Goal: Navigation & Orientation: Find specific page/section

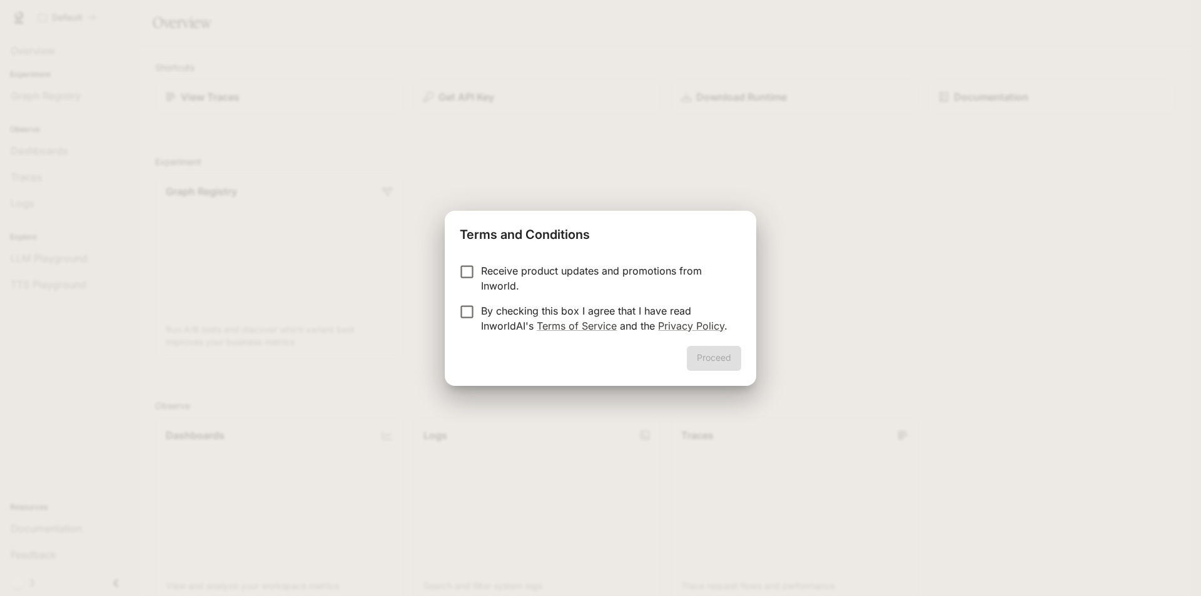
click at [529, 276] on p "Receive product updates and promotions from Inworld." at bounding box center [606, 278] width 250 height 30
click at [501, 317] on p "By checking this box I agree that I have read InworldAI's Terms of Service and …" at bounding box center [606, 318] width 250 height 30
click at [724, 366] on button "Proceed" at bounding box center [714, 358] width 54 height 25
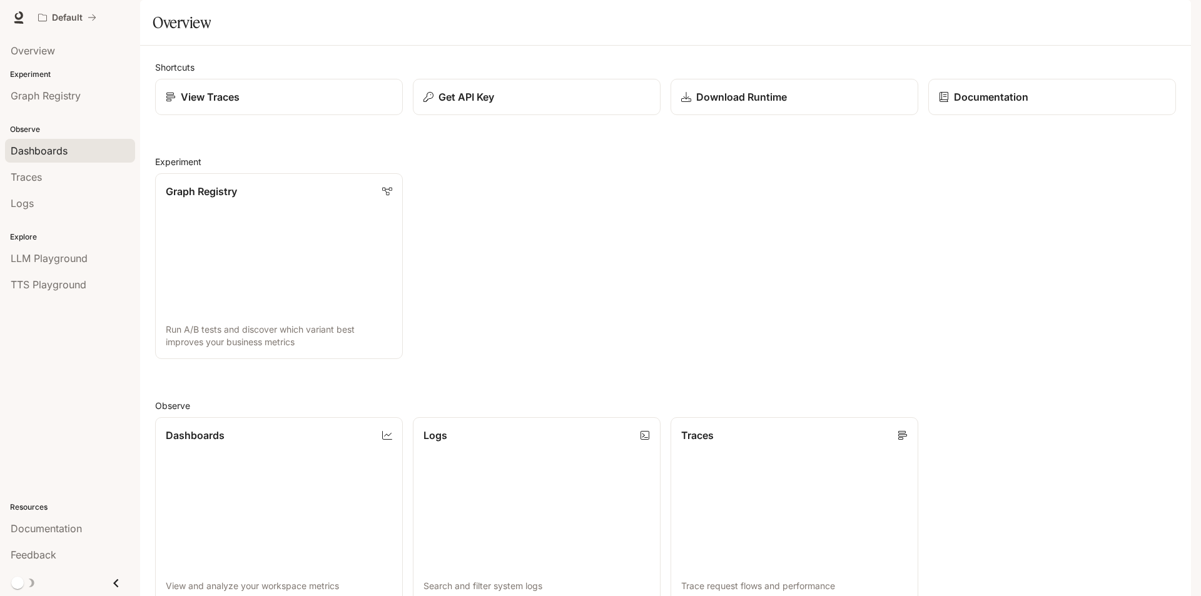
click at [55, 146] on span "Dashboards" at bounding box center [39, 150] width 57 height 15
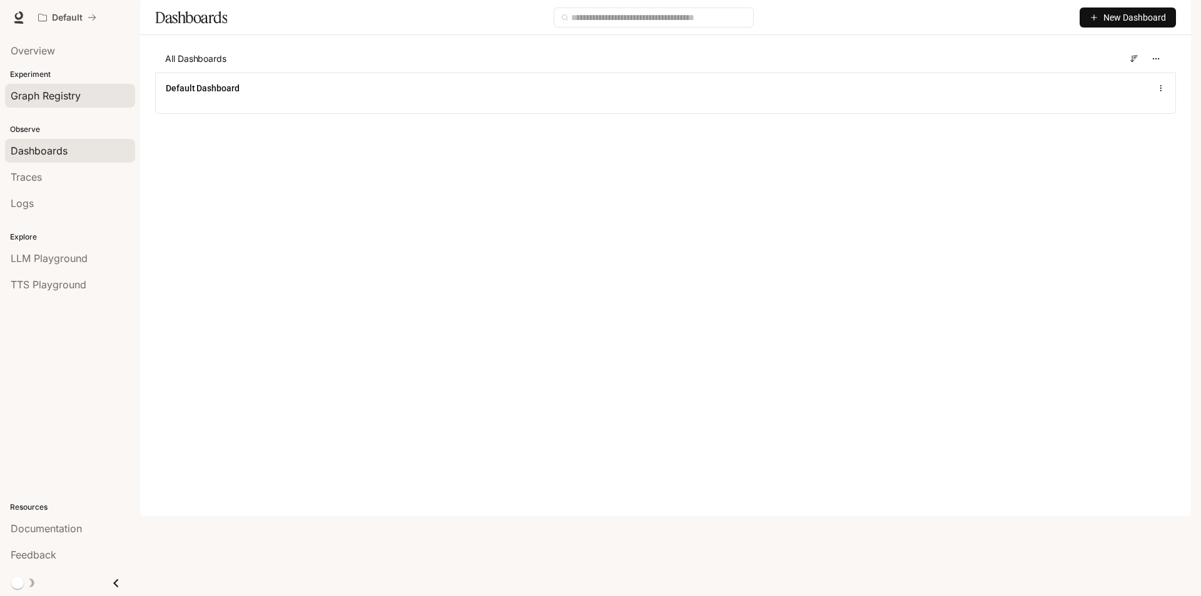
click at [53, 104] on link "Graph Registry" at bounding box center [70, 96] width 130 height 24
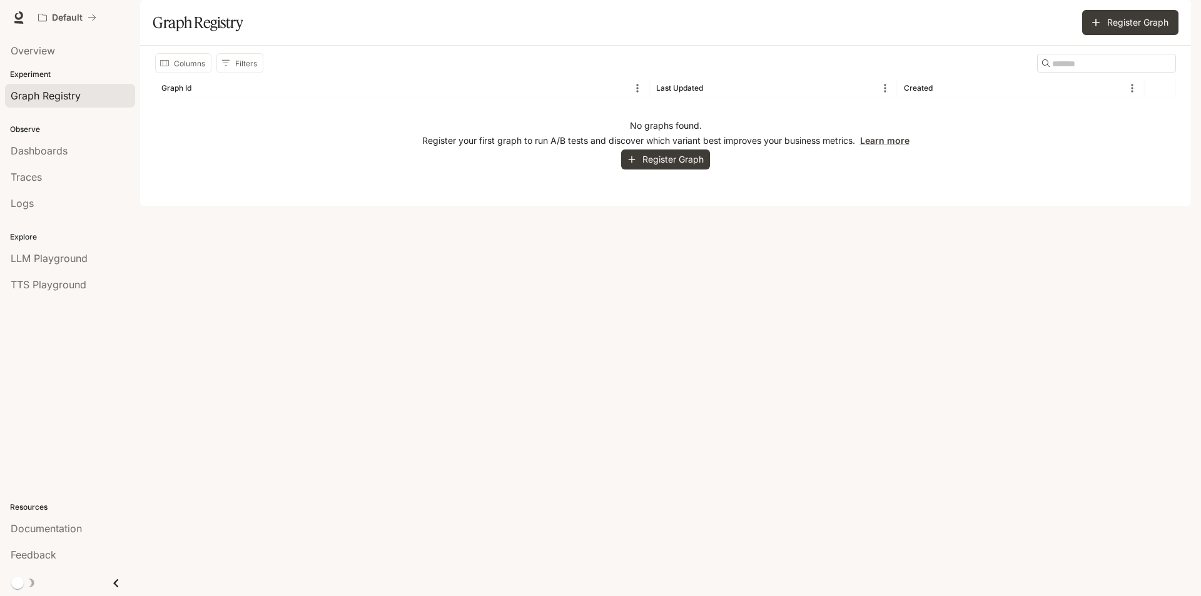
click at [44, 78] on p "Experiment" at bounding box center [70, 74] width 140 height 11
click at [74, 156] on div "Dashboards" at bounding box center [70, 150] width 119 height 15
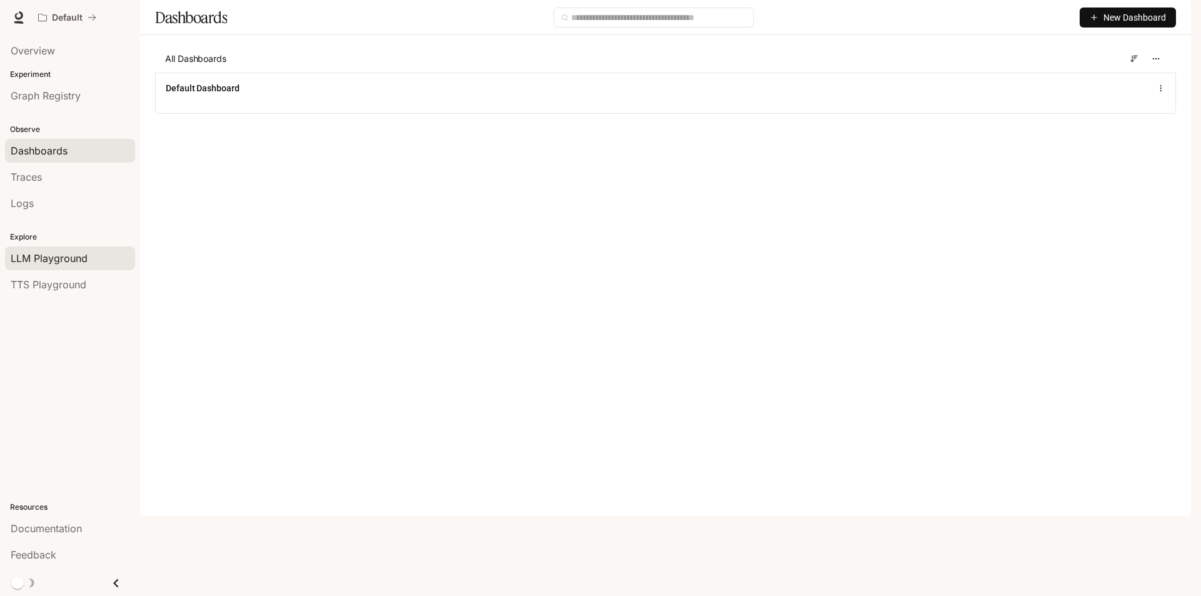
click at [68, 256] on span "LLM Playground" at bounding box center [49, 258] width 77 height 15
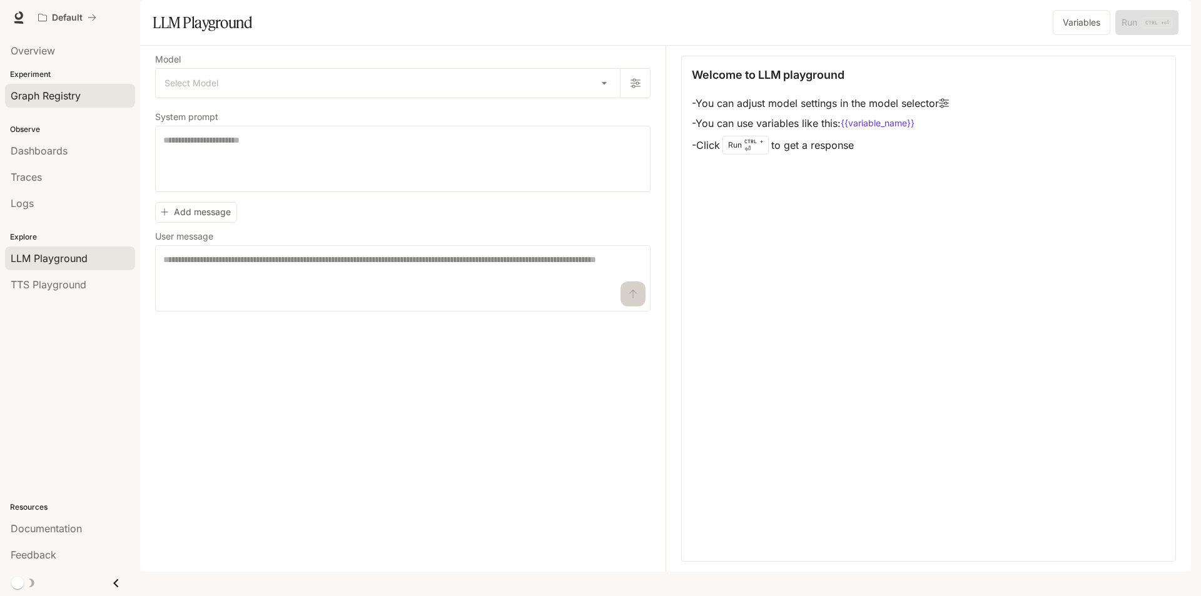
click at [47, 93] on span "Graph Registry" at bounding box center [46, 95] width 70 height 15
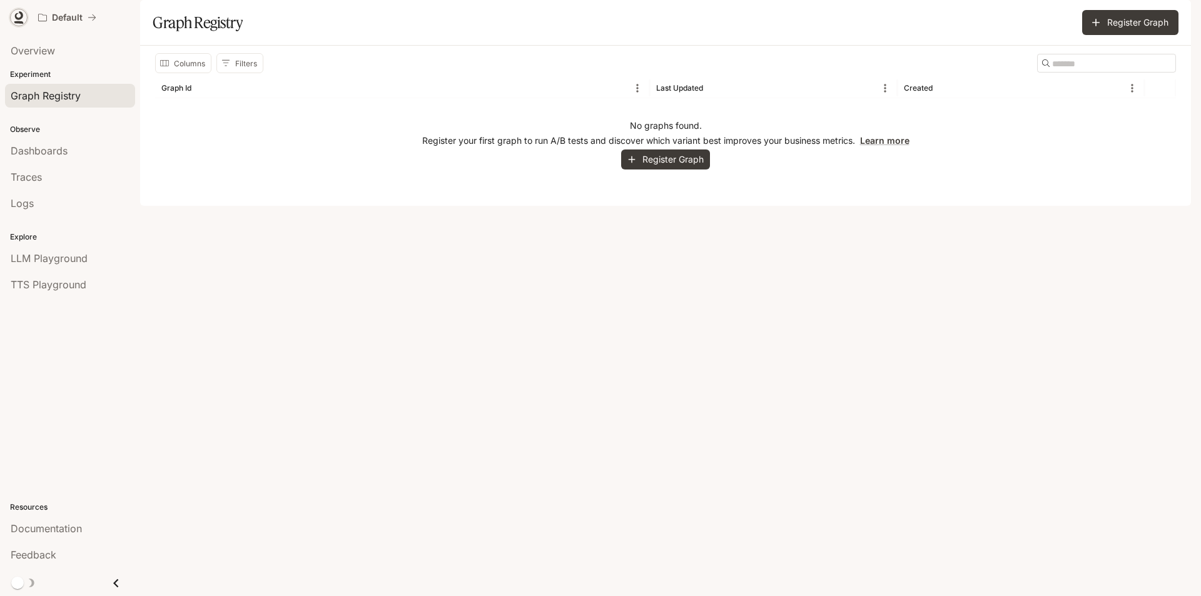
click at [19, 18] on icon at bounding box center [19, 17] width 13 height 13
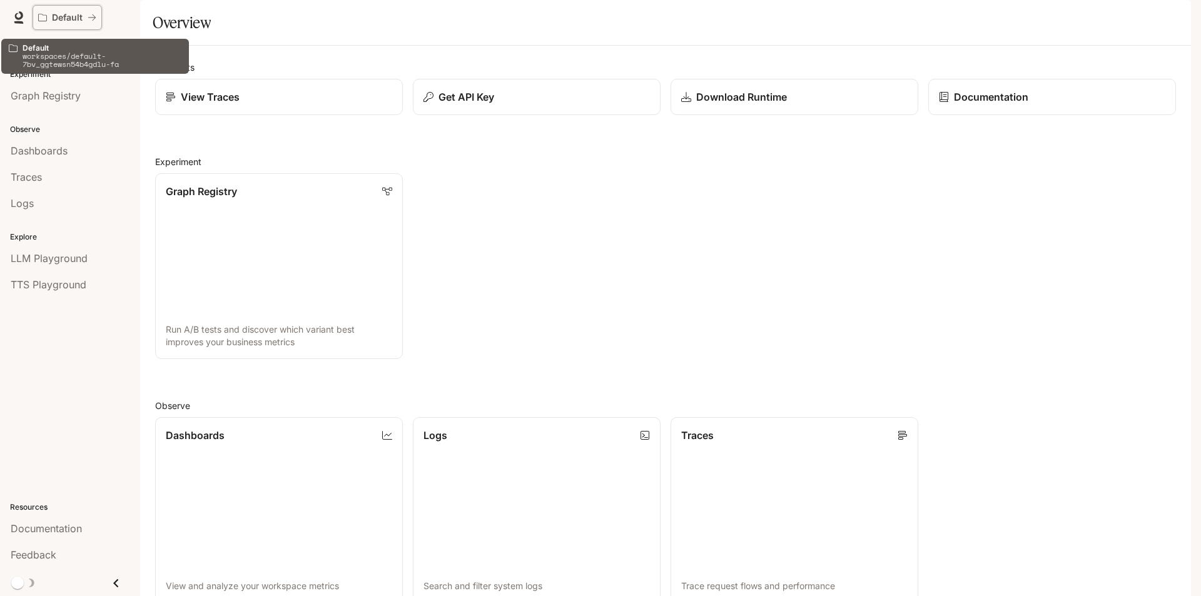
click at [79, 15] on p "Default" at bounding box center [67, 18] width 31 height 11
click at [45, 16] on icon "All workspaces" at bounding box center [42, 17] width 9 height 9
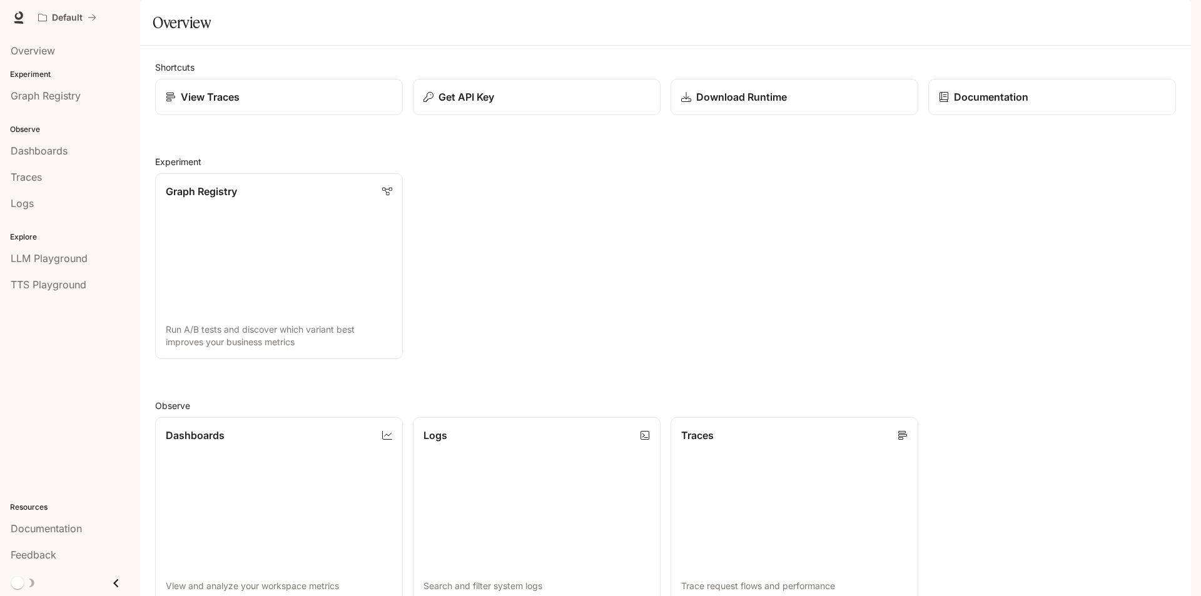
click at [1118, 15] on span "Documentation" at bounding box center [1116, 18] width 62 height 16
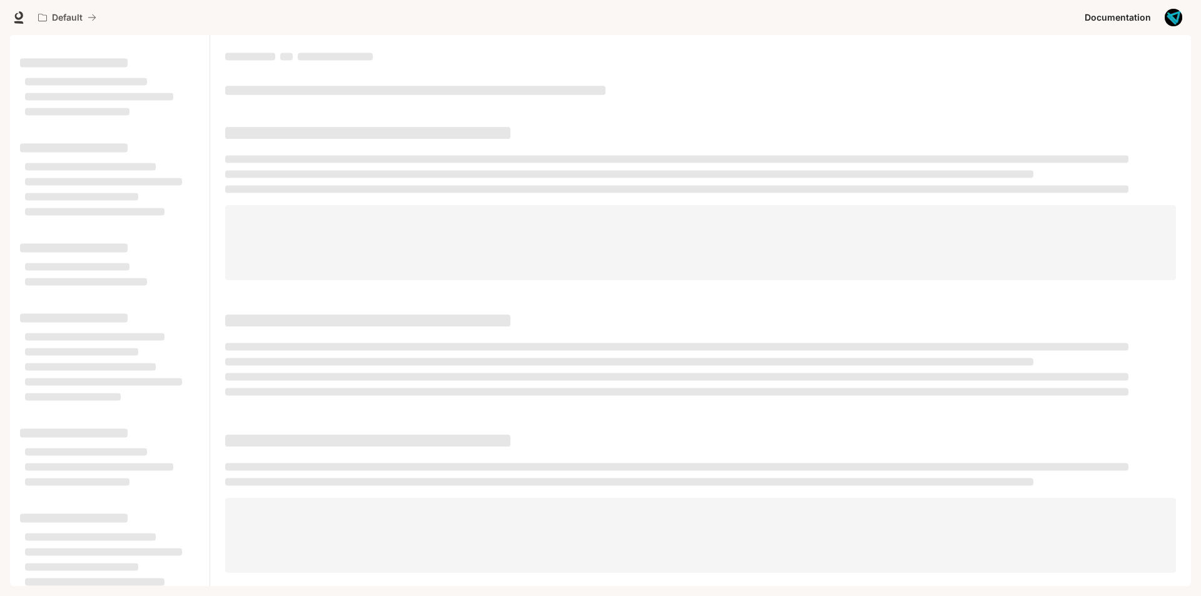
click at [1169, 21] on img "button" at bounding box center [1174, 18] width 18 height 18
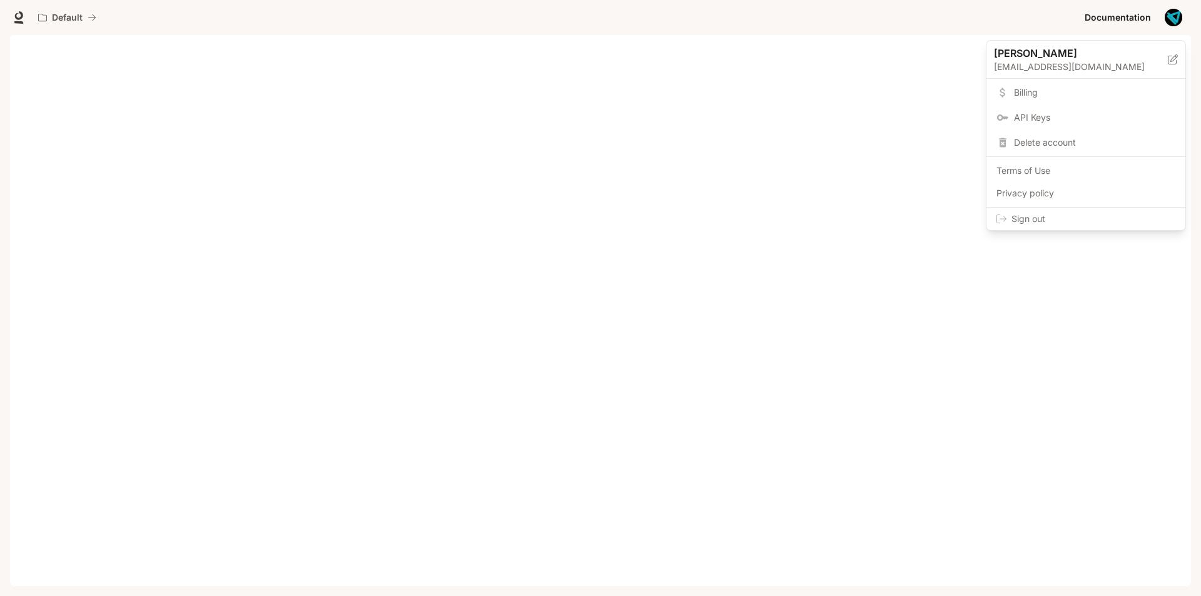
click at [366, 43] on div at bounding box center [600, 298] width 1201 height 596
click at [26, 16] on link at bounding box center [19, 18] width 18 height 18
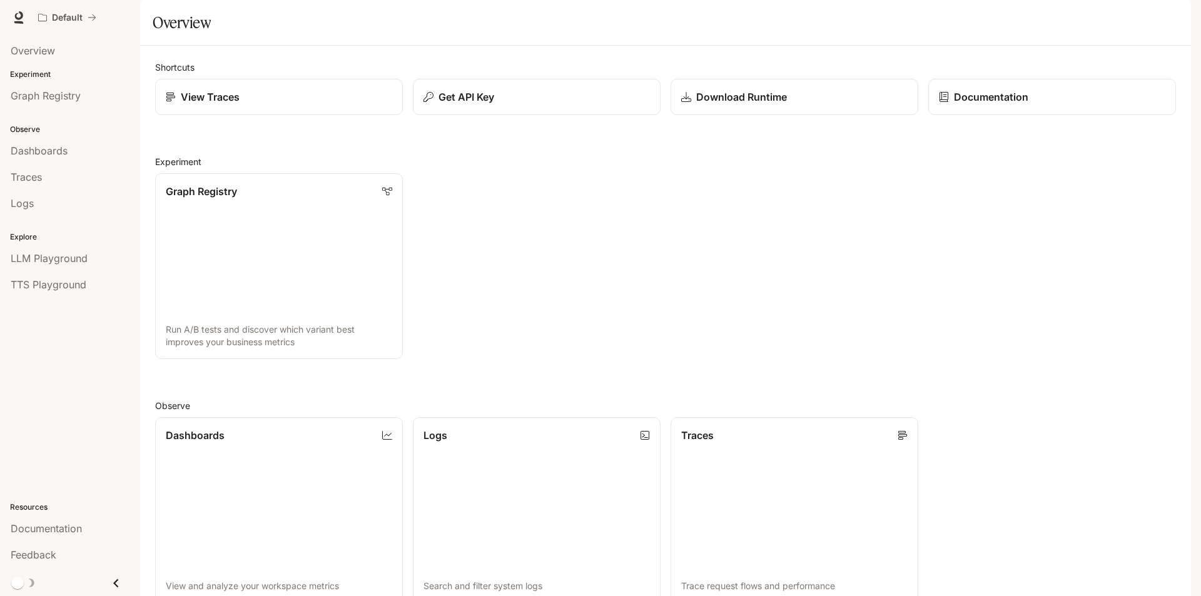
click at [1169, 19] on img "button" at bounding box center [1174, 18] width 18 height 18
click at [1051, 215] on span "Sign out" at bounding box center [1094, 219] width 164 height 13
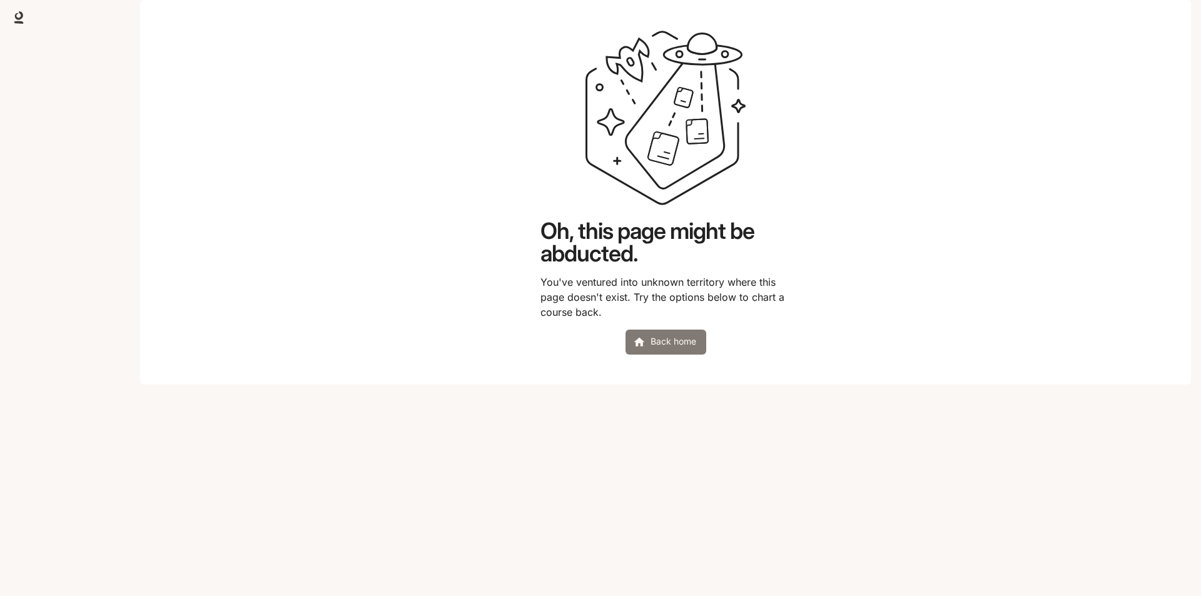
click at [694, 355] on link "Back home" at bounding box center [666, 342] width 81 height 25
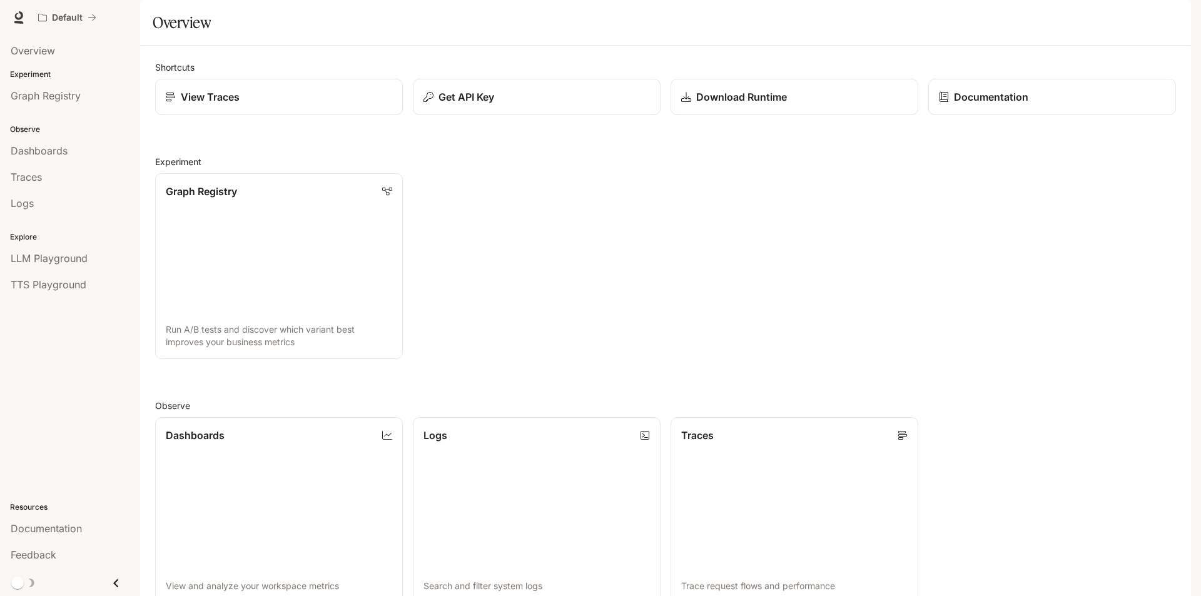
click at [1179, 14] on img "button" at bounding box center [1174, 18] width 18 height 18
click at [1060, 93] on span "Billing" at bounding box center [1094, 92] width 161 height 13
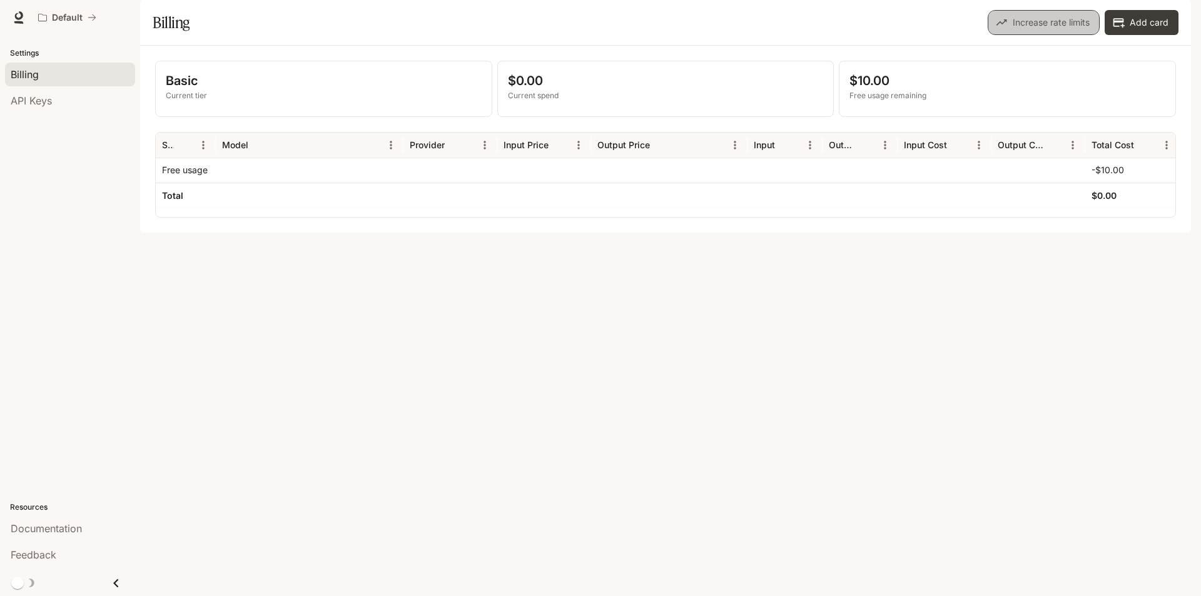
click at [1038, 35] on button "Increase rate limits" at bounding box center [1044, 22] width 112 height 25
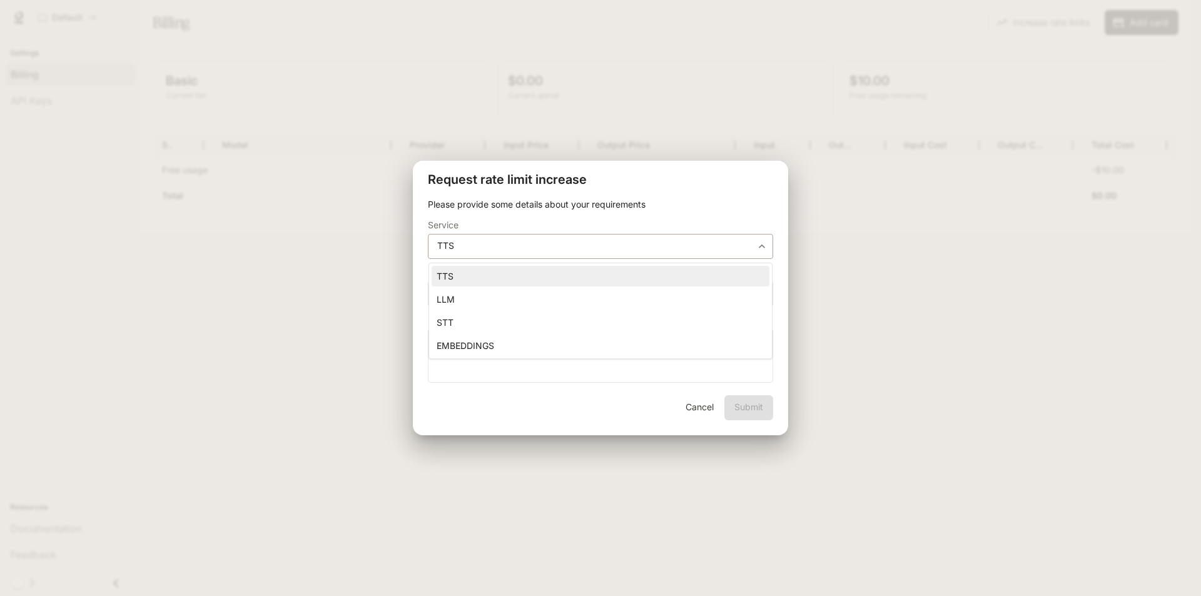
click at [656, 246] on body "**********" at bounding box center [600, 298] width 1201 height 596
click at [702, 405] on div at bounding box center [600, 298] width 1201 height 596
click at [702, 405] on button "Cancel" at bounding box center [699, 407] width 40 height 25
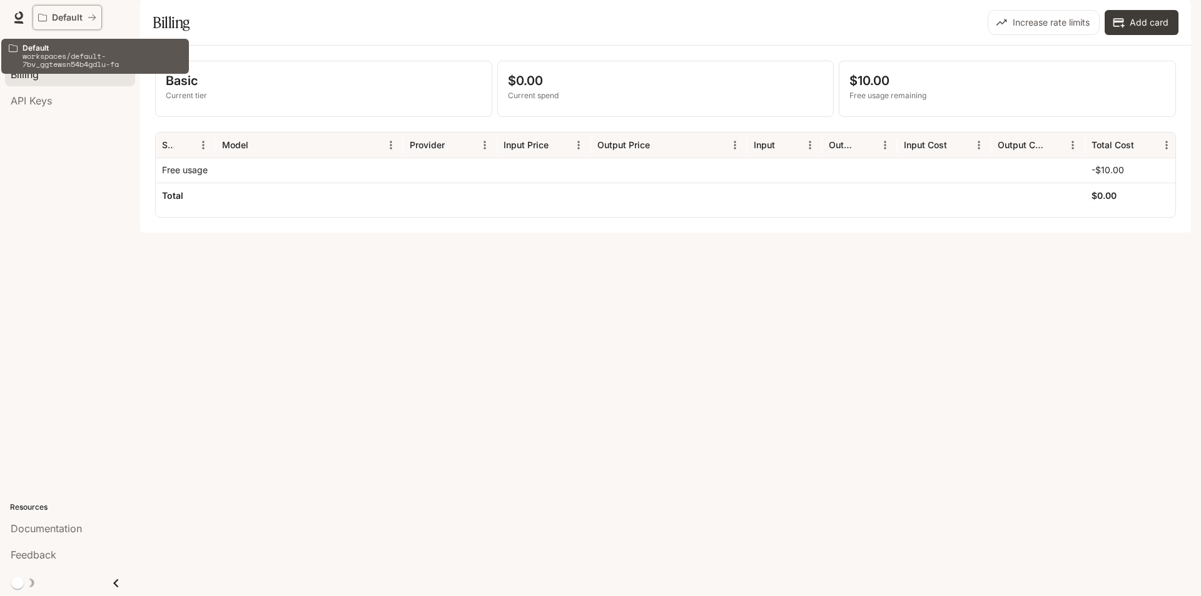
click at [56, 19] on p "Default" at bounding box center [67, 18] width 31 height 11
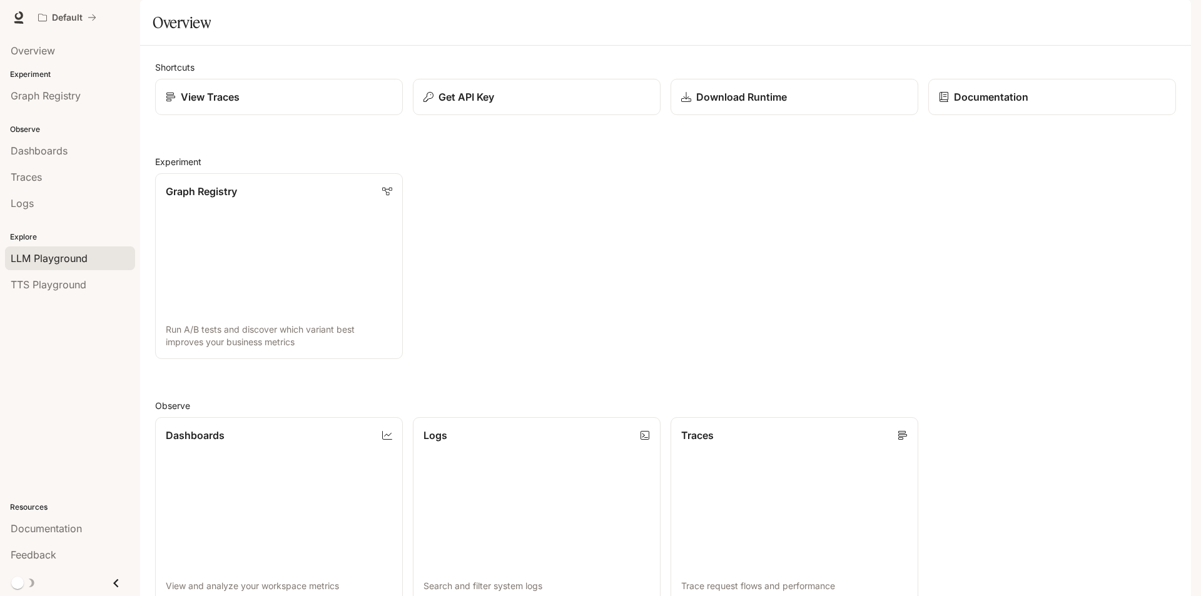
click at [78, 259] on span "LLM Playground" at bounding box center [49, 258] width 77 height 15
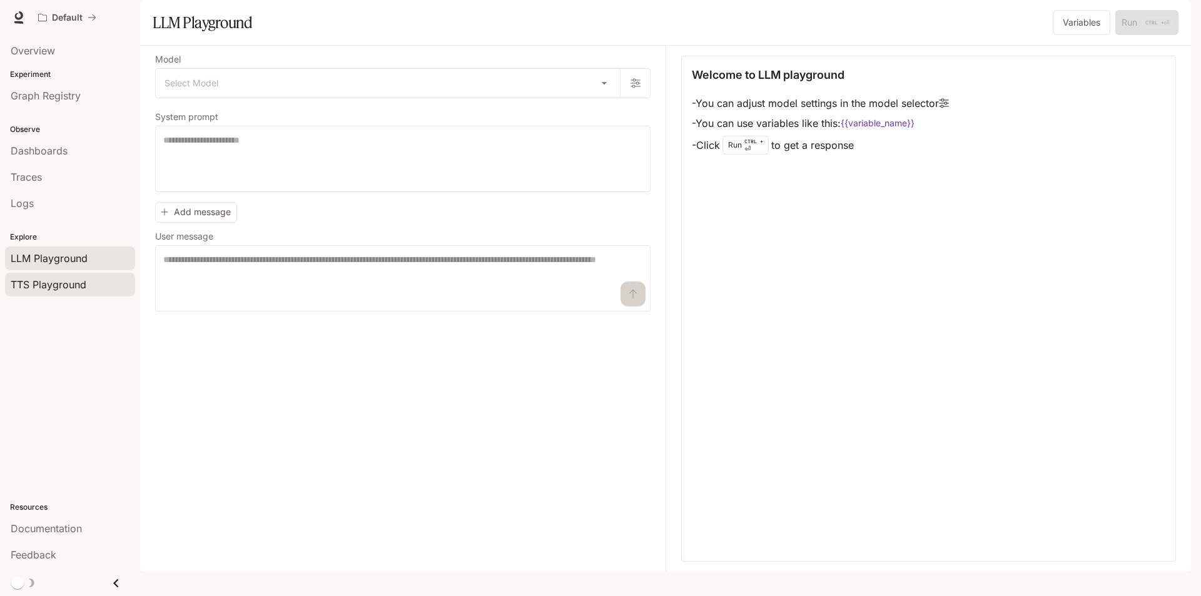
click at [74, 292] on link "TTS Playground" at bounding box center [70, 285] width 130 height 24
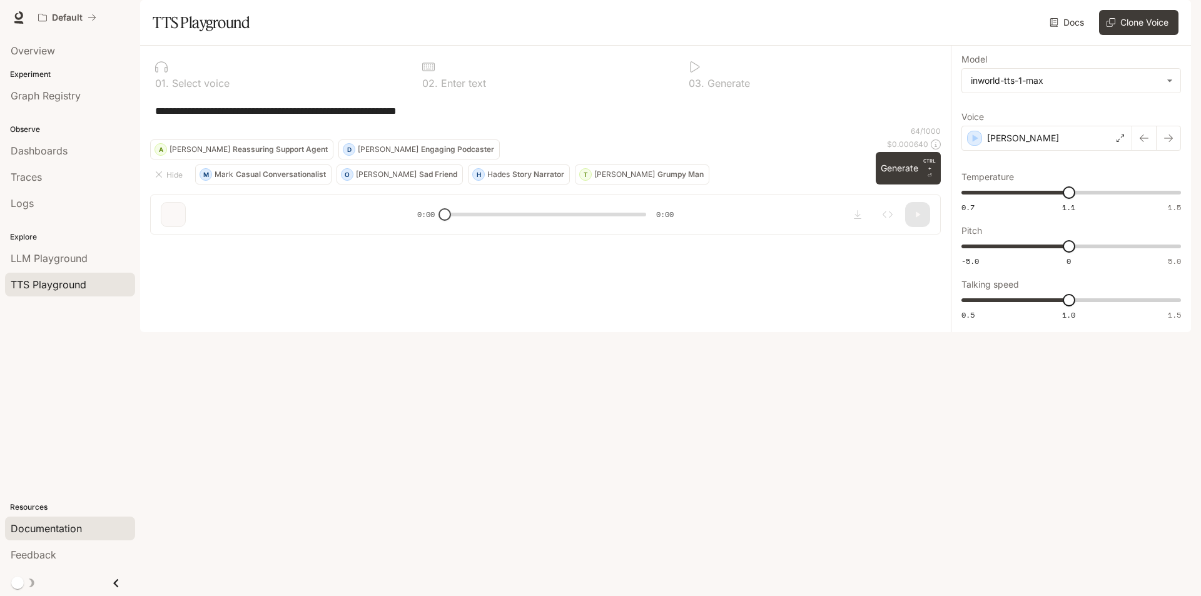
click at [85, 527] on div "Documentation" at bounding box center [70, 528] width 119 height 15
click at [1169, 21] on img "button" at bounding box center [1174, 18] width 18 height 18
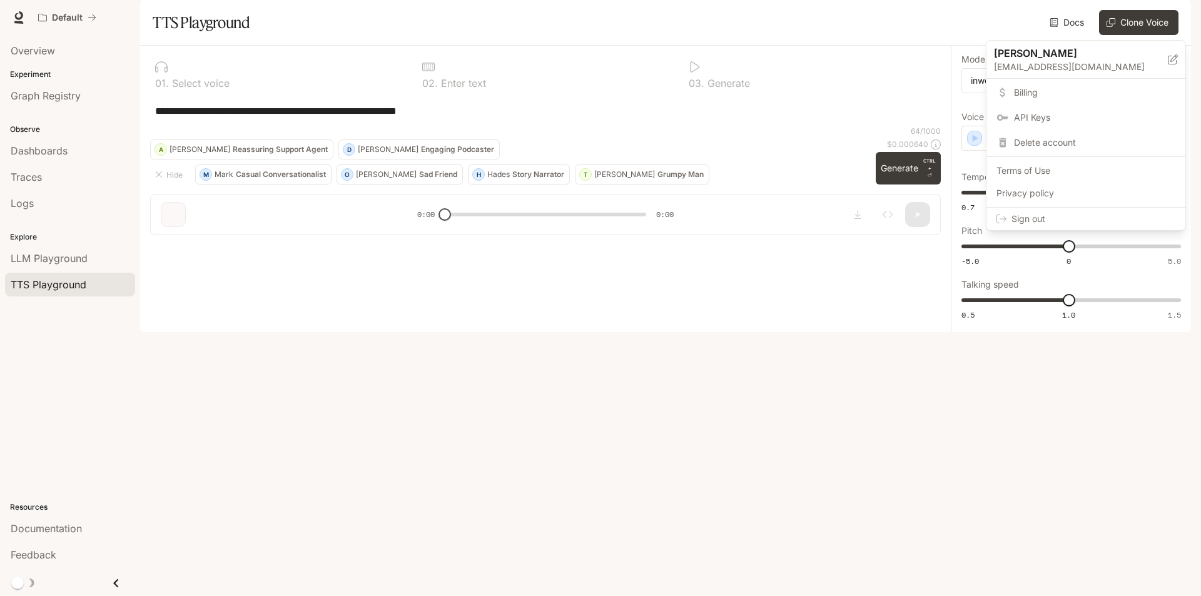
click at [1037, 31] on div at bounding box center [600, 298] width 1201 height 596
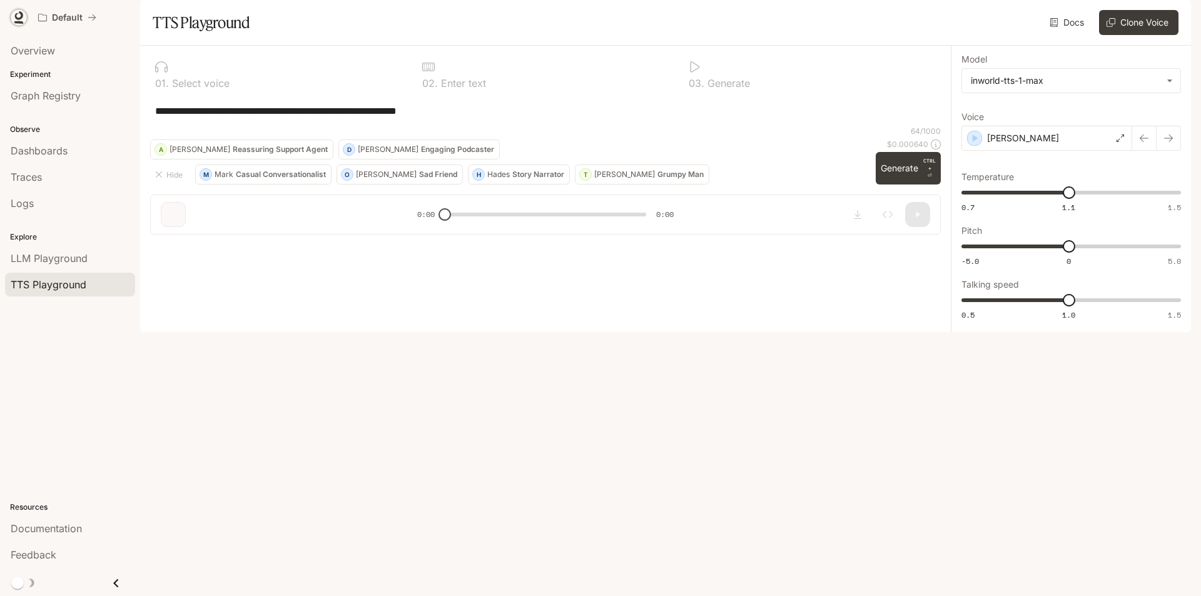
click at [12, 18] on link at bounding box center [19, 18] width 18 height 18
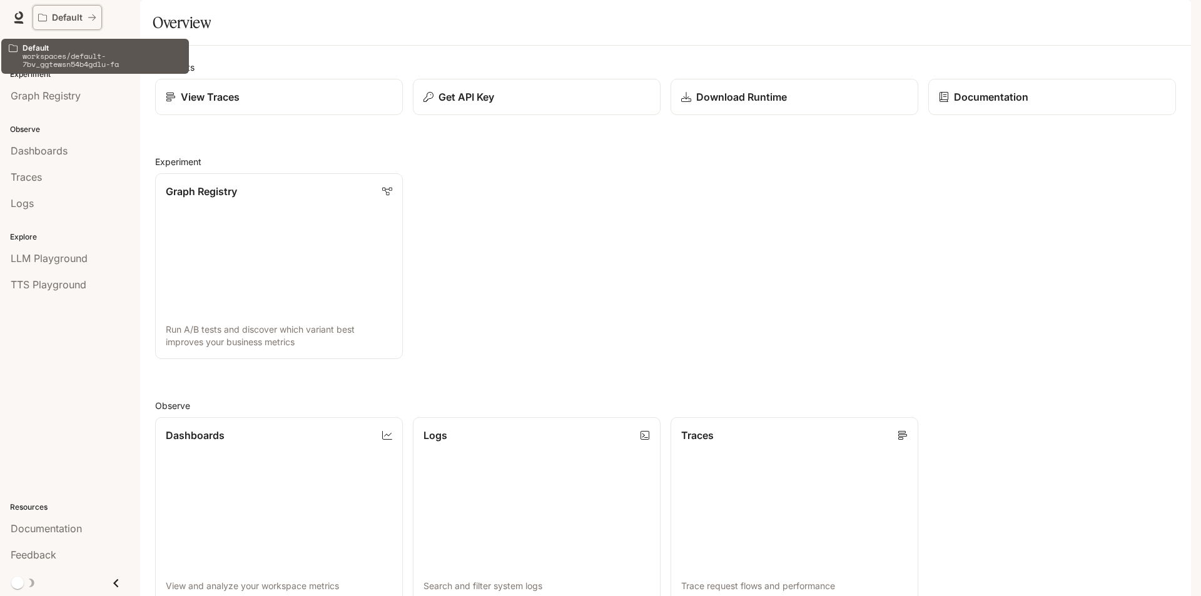
click at [93, 23] on div "Default" at bounding box center [67, 18] width 58 height 11
